Goal: Navigation & Orientation: Find specific page/section

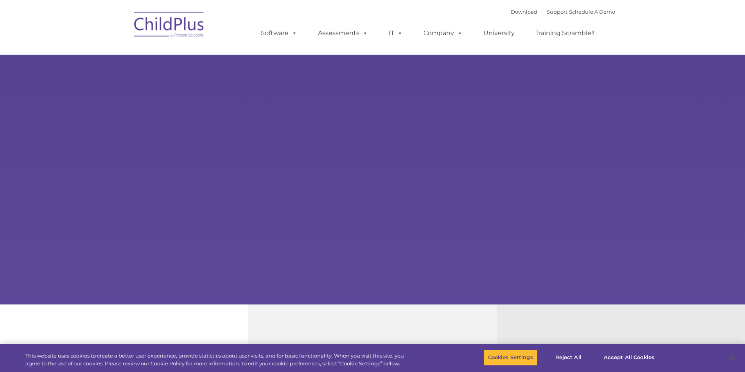
select select "MEDIUM"
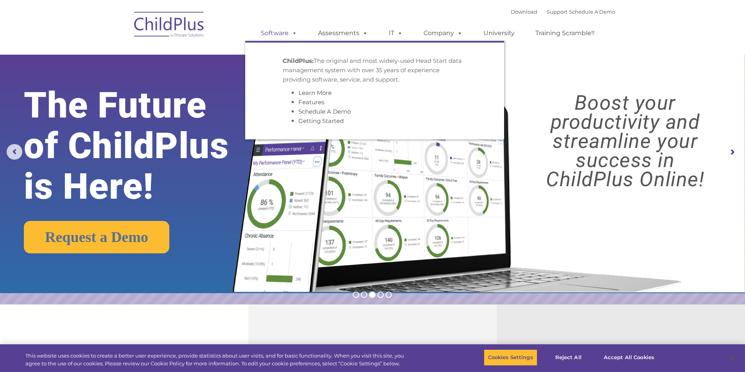
click at [285, 28] on link "Software" at bounding box center [279, 33] width 52 height 16
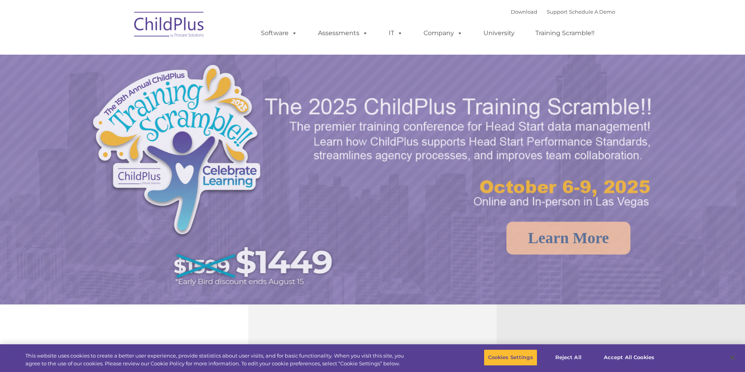
select select "MEDIUM"
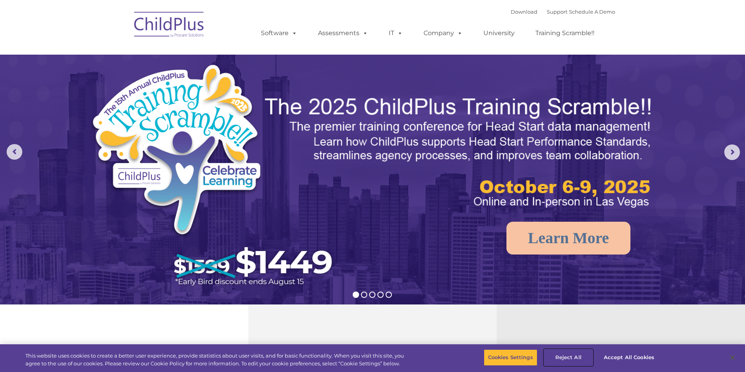
click at [567, 355] on button "Reject All" at bounding box center [568, 358] width 49 height 16
